Goal: Transaction & Acquisition: Purchase product/service

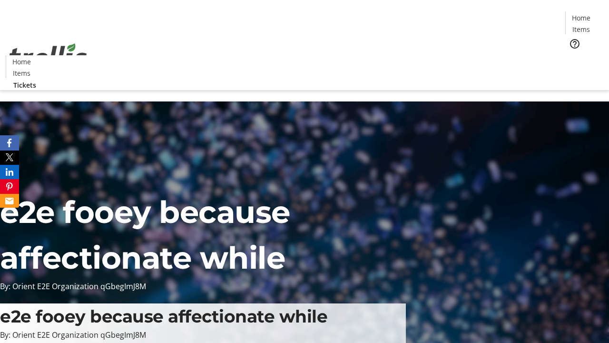
click at [573, 55] on span "Tickets" at bounding box center [584, 60] width 23 height 10
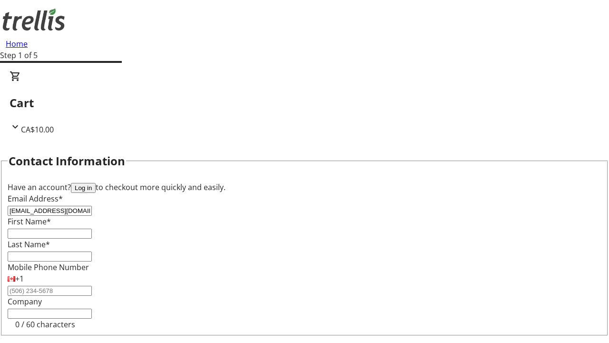
type input "[EMAIL_ADDRESS][DOMAIN_NAME]"
type input "Garfield"
type input "[PERSON_NAME]"
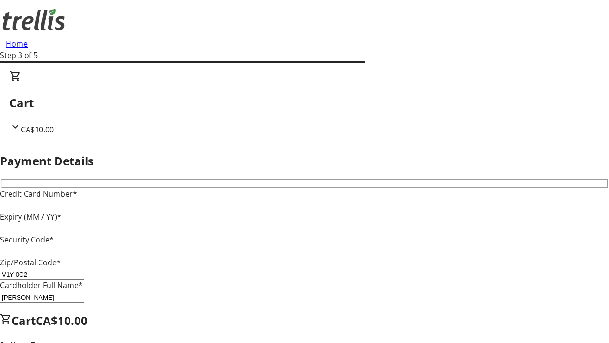
type input "V1Y 0C2"
